Goal: Information Seeking & Learning: Learn about a topic

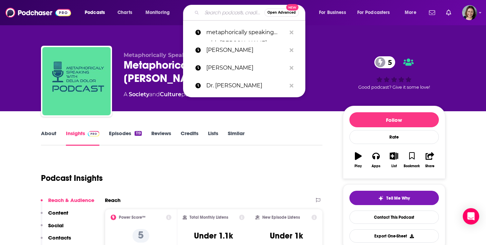
type input "The [PERSON_NAME] Drive"
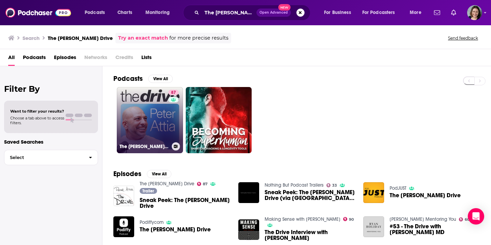
click at [159, 131] on link "[STREET_ADDRESS][PERSON_NAME]" at bounding box center [150, 120] width 66 height 66
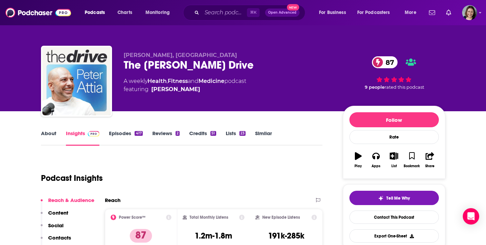
click at [124, 134] on link "Episodes 417" at bounding box center [125, 138] width 33 height 16
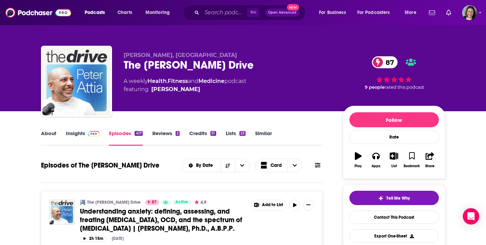
click at [50, 134] on link "About" at bounding box center [48, 138] width 15 height 16
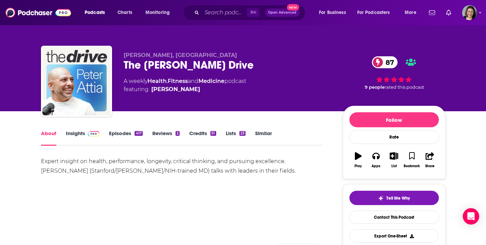
click at [72, 132] on link "Insights" at bounding box center [83, 138] width 34 height 16
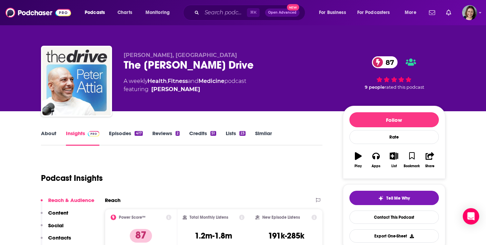
click at [122, 132] on link "Episodes 417" at bounding box center [125, 138] width 33 height 16
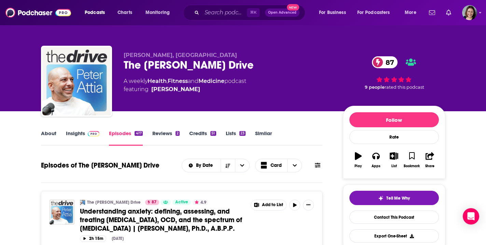
click at [74, 134] on link "Insights" at bounding box center [83, 138] width 34 height 16
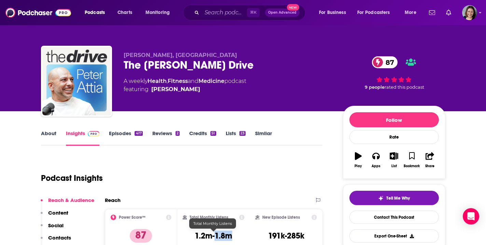
drag, startPoint x: 232, startPoint y: 238, endPoint x: 216, endPoint y: 238, distance: 16.1
click at [216, 238] on h3 "1.2m-1.8m" at bounding box center [213, 236] width 38 height 10
copy h3 "1.8m"
